Goal: Use online tool/utility: Utilize a website feature to perform a specific function

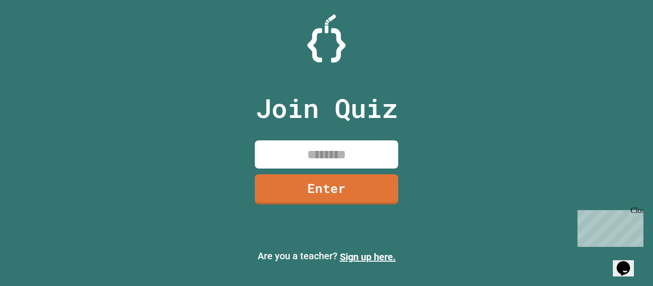
click at [292, 151] on input at bounding box center [326, 155] width 143 height 28
type input "********"
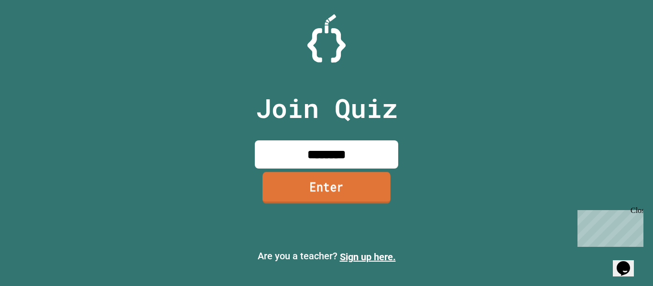
click at [320, 191] on link "Enter" at bounding box center [327, 188] width 128 height 32
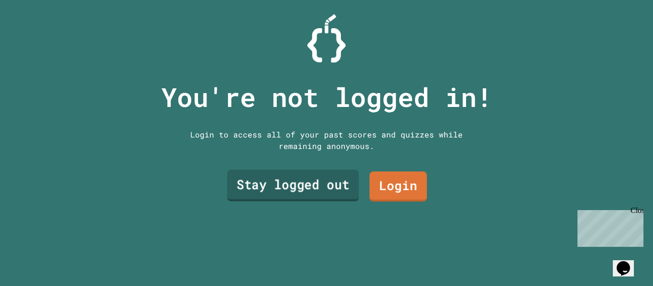
click at [341, 186] on link "Stay logged out" at bounding box center [293, 186] width 132 height 32
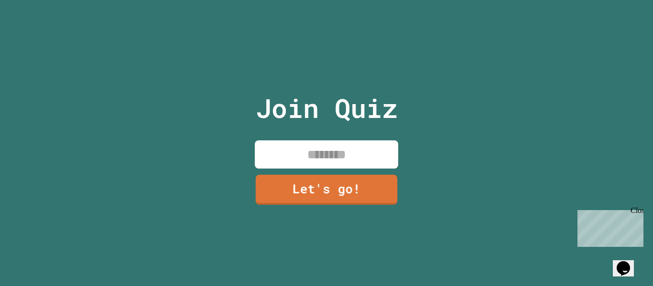
click at [355, 163] on input at bounding box center [326, 155] width 143 height 28
type input "******"
click at [350, 175] on link "Let's go!" at bounding box center [326, 190] width 143 height 30
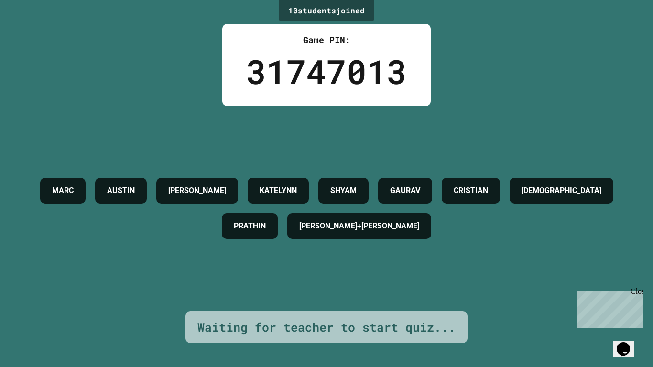
click at [636, 286] on div "Close" at bounding box center [637, 293] width 12 height 12
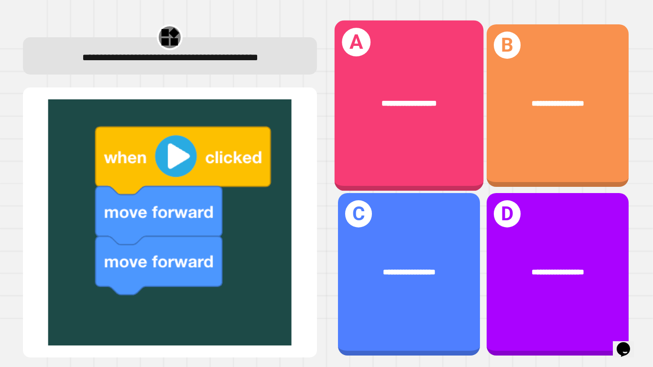
click at [358, 105] on div "**********" at bounding box center [409, 103] width 116 height 12
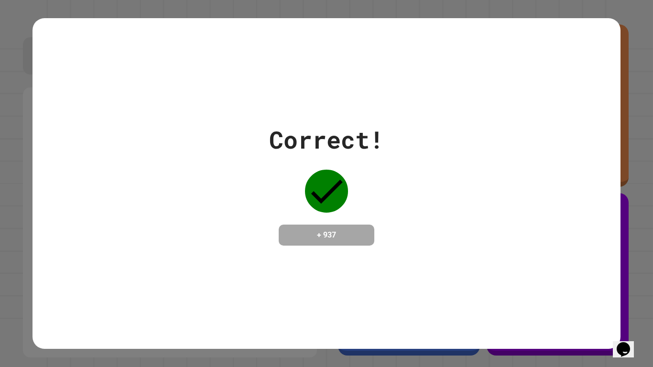
click at [350, 136] on div "Correct!" at bounding box center [326, 140] width 115 height 36
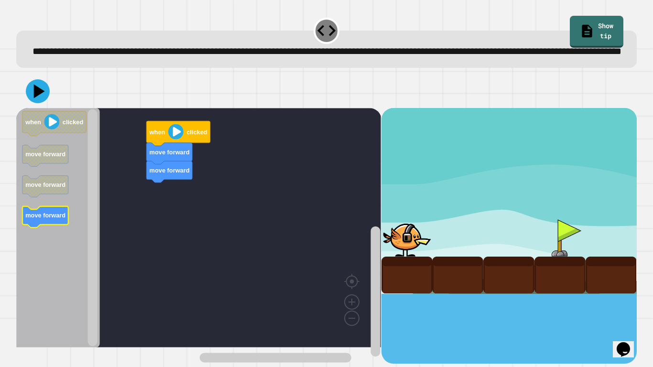
click at [35, 219] on text "move forward" at bounding box center [45, 215] width 40 height 7
click at [176, 140] on image "Blockly Workspace" at bounding box center [175, 131] width 15 height 15
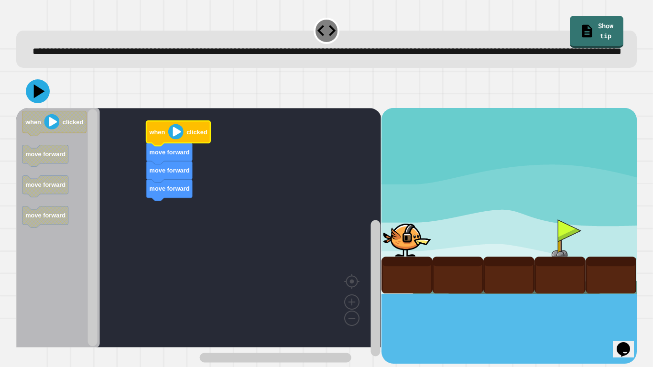
click at [176, 140] on image "Blockly Workspace" at bounding box center [175, 131] width 15 height 15
click at [29, 103] on icon at bounding box center [37, 91] width 29 height 29
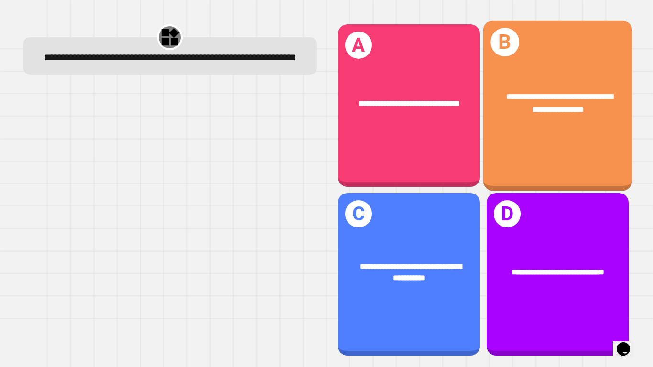
click at [587, 108] on span "**********" at bounding box center [559, 103] width 107 height 21
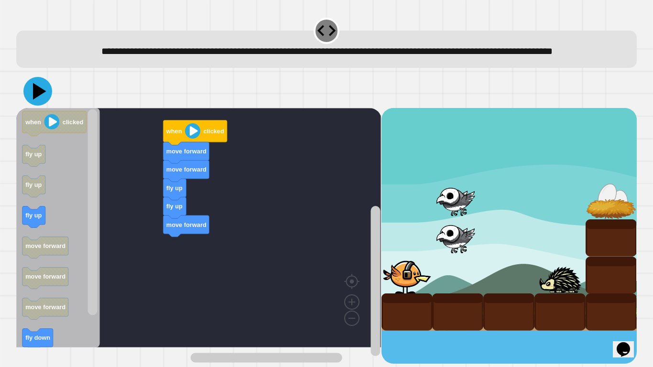
click at [33, 103] on icon at bounding box center [37, 91] width 29 height 29
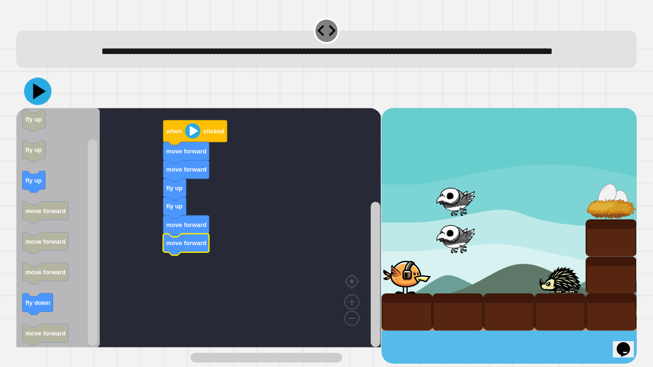
click at [34, 99] on icon at bounding box center [39, 91] width 12 height 16
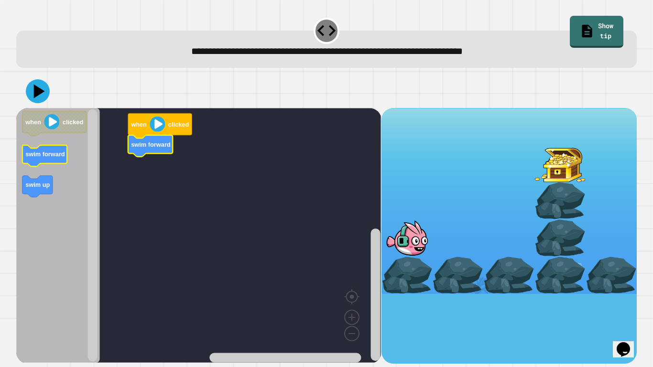
click at [58, 164] on icon "Blockly Workspace" at bounding box center [44, 156] width 45 height 22
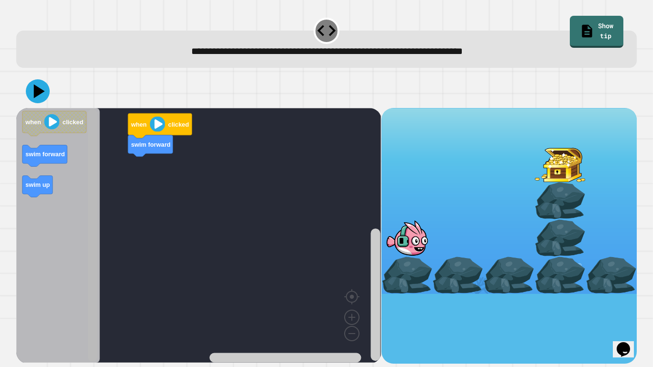
click at [109, 166] on div "when clicked swim forward when clicked swim forward swim up" at bounding box center [198, 236] width 365 height 256
click at [41, 151] on text "swim forward" at bounding box center [45, 154] width 40 height 7
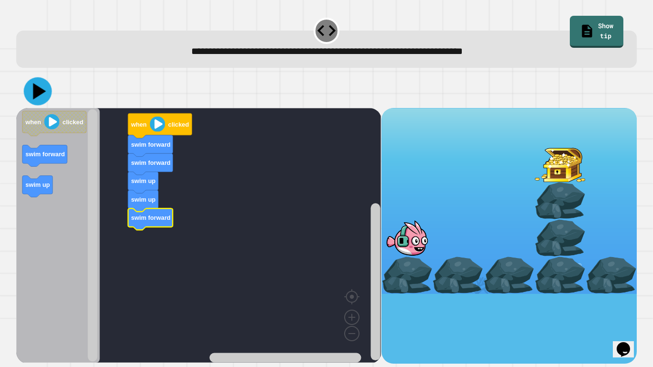
click at [41, 99] on icon at bounding box center [38, 91] width 28 height 28
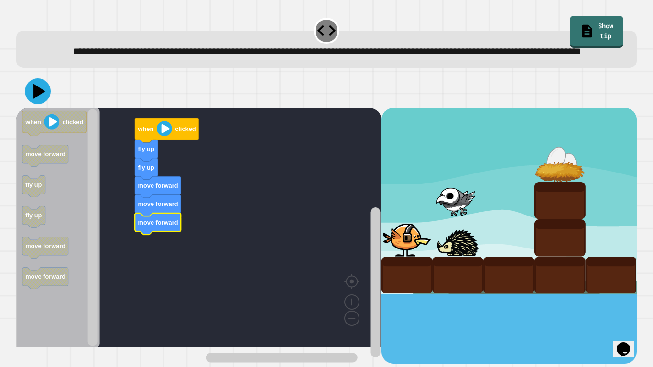
click at [43, 104] on icon at bounding box center [38, 91] width 26 height 26
